Goal: Task Accomplishment & Management: Manage account settings

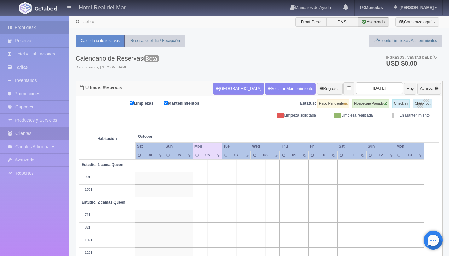
click at [43, 132] on link "Clientes" at bounding box center [34, 133] width 69 height 13
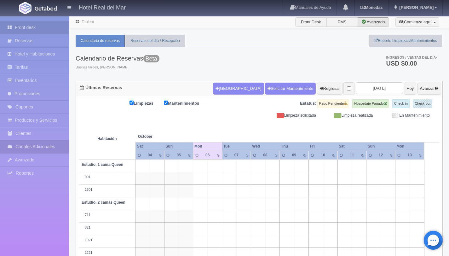
click at [42, 147] on link "Canales Adicionales" at bounding box center [34, 146] width 69 height 13
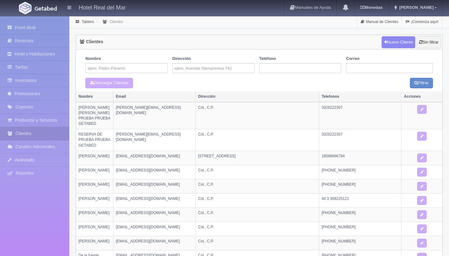
click at [38, 171] on link "Reportes" at bounding box center [34, 173] width 69 height 13
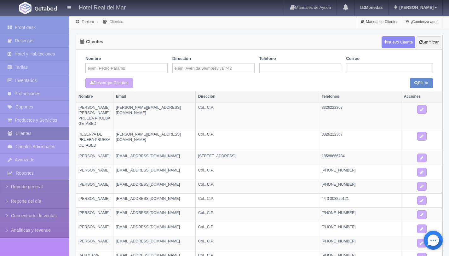
click at [44, 129] on link "Clientes" at bounding box center [34, 133] width 69 height 13
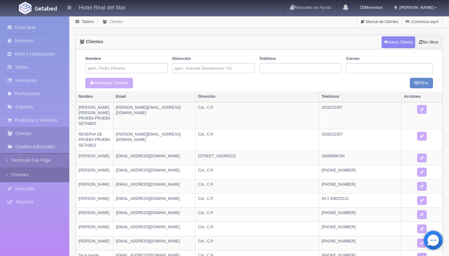
click at [28, 175] on link "Channex" at bounding box center [34, 175] width 69 height 14
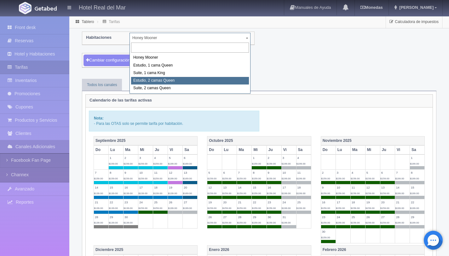
select select "2270"
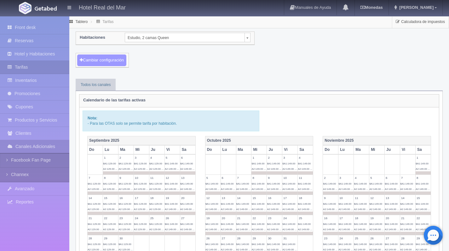
click at [116, 64] on button "Cambiar configuración" at bounding box center [101, 60] width 49 height 12
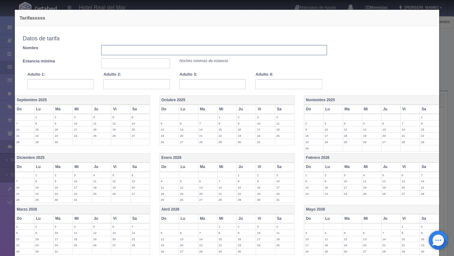
click at [143, 51] on input "text" at bounding box center [214, 50] width 226 height 10
type input "Tarifa dom.jue"
click at [124, 61] on input "text" at bounding box center [135, 63] width 69 height 10
type input "1"
click at [67, 81] on input "text" at bounding box center [60, 84] width 66 height 10
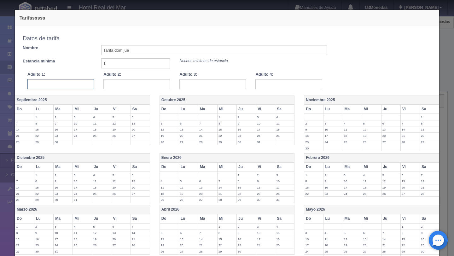
type input "º"
type input "129"
click at [115, 87] on input "text" at bounding box center [136, 84] width 66 height 10
type input "129"
click at [215, 85] on input "text" at bounding box center [212, 84] width 66 height 10
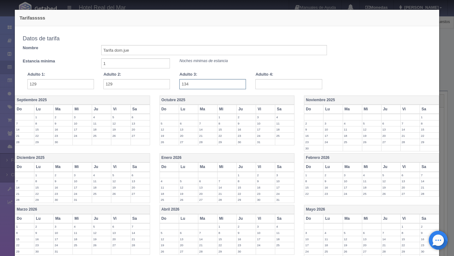
type input "134"
click at [289, 83] on input "text" at bounding box center [288, 84] width 66 height 10
type input "159"
click at [370, 66] on div "Copiar tarifa a la habitación Estudio, 2 camas [GEOGRAPHIC_DATA], [GEOGRAPHIC_D…" at bounding box center [227, 60] width 418 height 56
click at [215, 99] on th "Octubre 2025" at bounding box center [226, 99] width 135 height 9
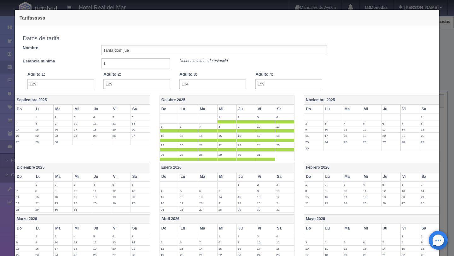
click at [264, 110] on th "Vi" at bounding box center [265, 109] width 19 height 9
click at [281, 109] on th "Sa" at bounding box center [284, 109] width 19 height 9
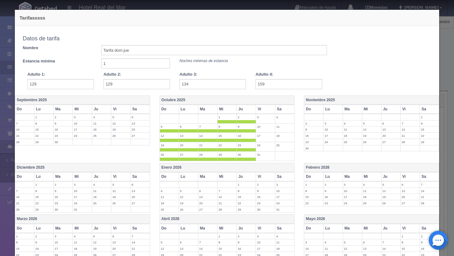
click at [365, 100] on th "Noviembre 2025" at bounding box center [371, 99] width 135 height 9
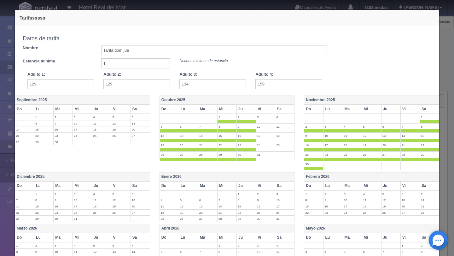
click at [401, 107] on th "Vi" at bounding box center [409, 109] width 19 height 9
click at [425, 109] on th "Sa" at bounding box center [428, 109] width 19 height 9
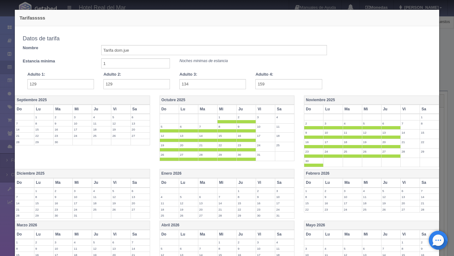
click at [89, 171] on th "Diciembre 2025" at bounding box center [82, 173] width 135 height 9
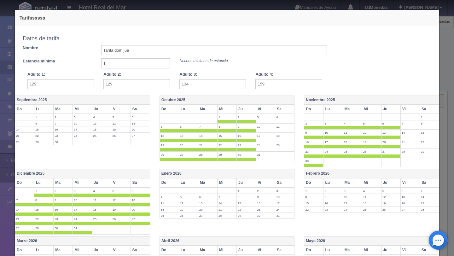
click at [120, 184] on th "Vi" at bounding box center [120, 182] width 19 height 9
click at [141, 183] on th "Sa" at bounding box center [139, 182] width 19 height 9
click at [224, 175] on th "Enero 2026" at bounding box center [226, 173] width 135 height 9
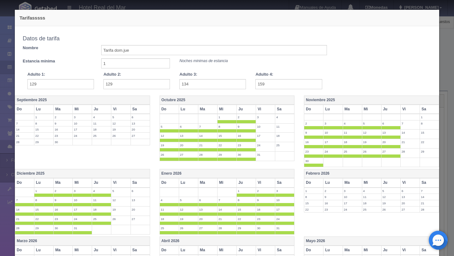
click at [264, 185] on th "Vi" at bounding box center [265, 182] width 19 height 9
click at [286, 182] on th "Sa" at bounding box center [284, 182] width 19 height 9
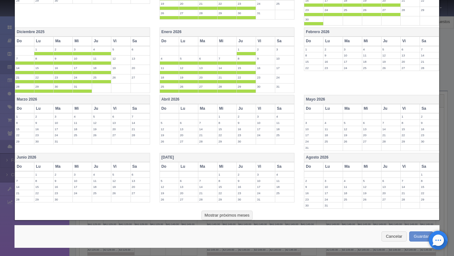
scroll to position [143, 0]
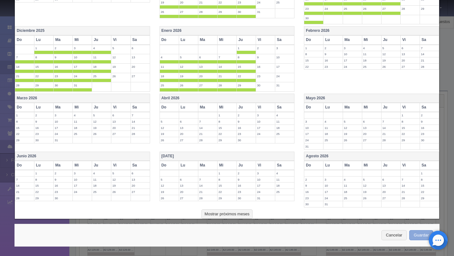
click at [414, 236] on button "Guardar" at bounding box center [421, 235] width 24 height 10
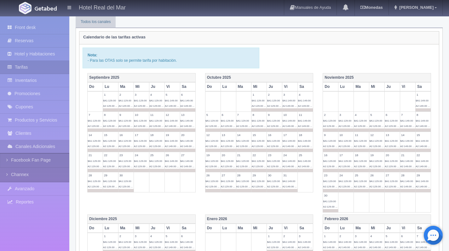
scroll to position [71, 0]
